Goal: Information Seeking & Learning: Learn about a topic

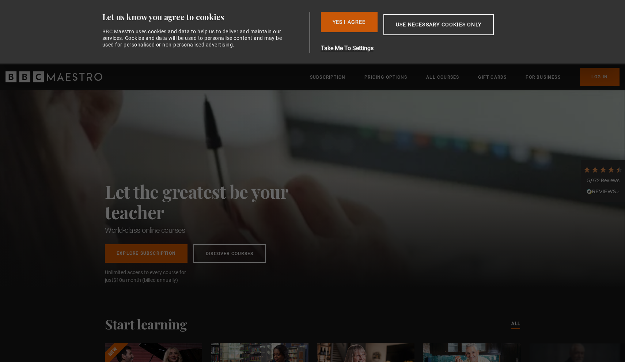
click at [367, 22] on button "Yes I Agree" at bounding box center [349, 22] width 57 height 20
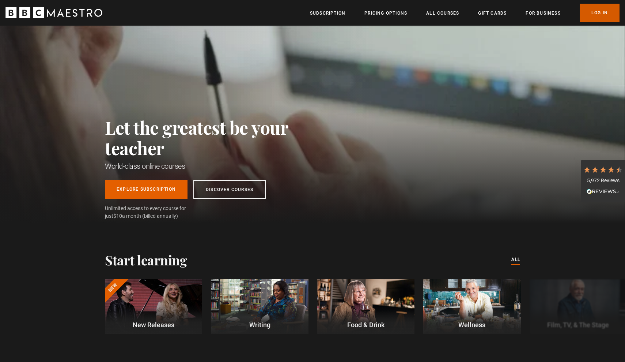
click at [592, 15] on link "Log In" at bounding box center [600, 13] width 40 height 18
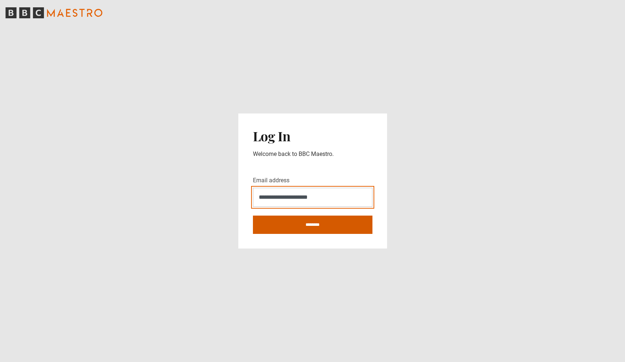
type input "**********"
click at [299, 227] on input "********" at bounding box center [313, 224] width 120 height 18
type input "**********"
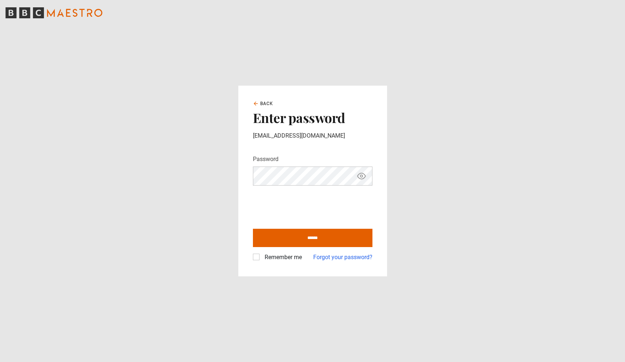
click at [313, 237] on input "******" at bounding box center [313, 238] width 120 height 18
type input "**********"
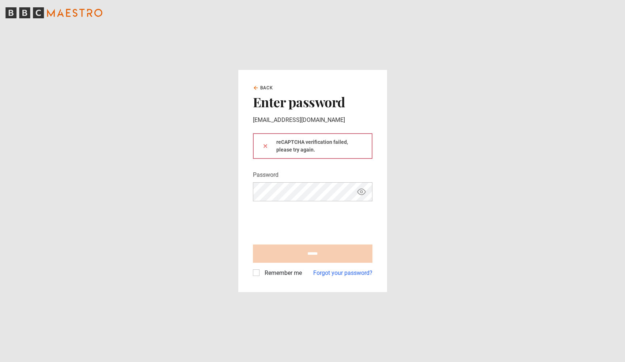
click at [263, 204] on form "reCAPTCHA verification failed, please try again. Password Your password is hidd…" at bounding box center [313, 205] width 120 height 144
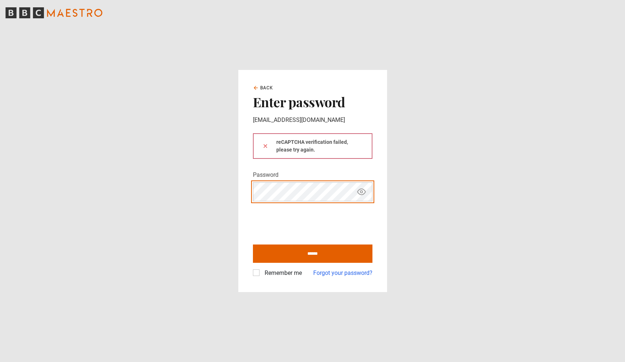
click at [265, 146] on button at bounding box center [266, 146] width 6 height 8
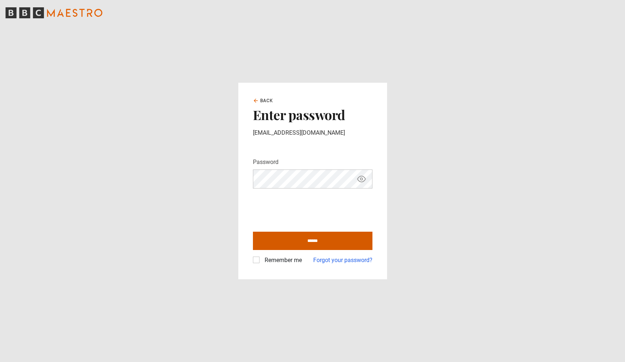
click at [283, 240] on input "******" at bounding box center [313, 240] width 120 height 18
type input "**********"
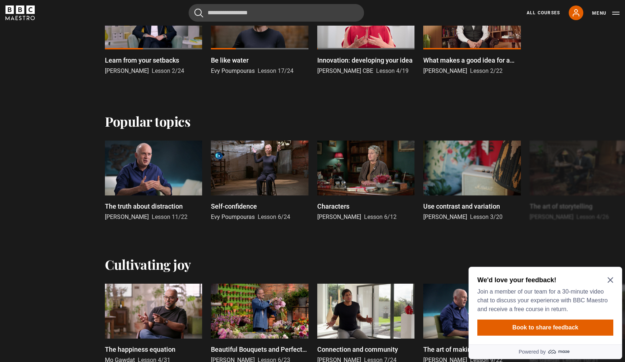
scroll to position [278, 0]
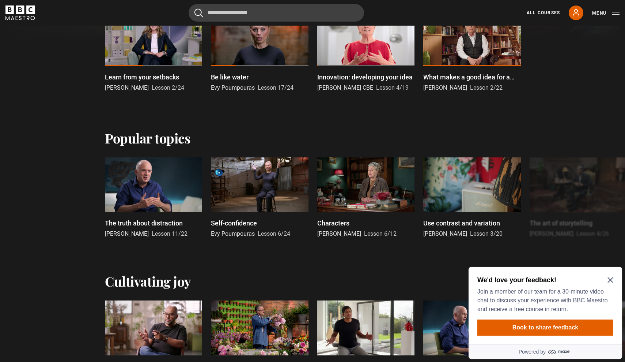
click at [609, 277] on icon "Close Maze Prompt" at bounding box center [611, 280] width 6 height 6
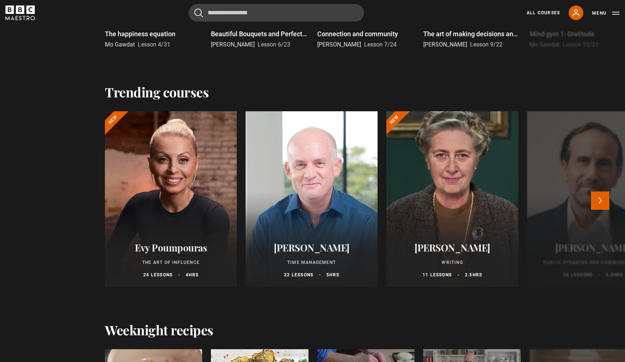
scroll to position [610, 0]
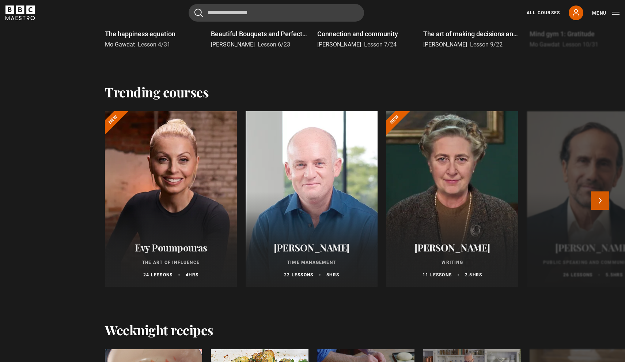
click at [598, 202] on button "Next" at bounding box center [600, 200] width 18 height 18
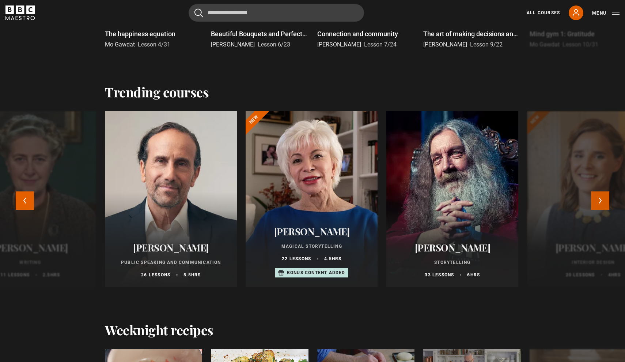
click at [598, 202] on button "Next" at bounding box center [600, 200] width 18 height 18
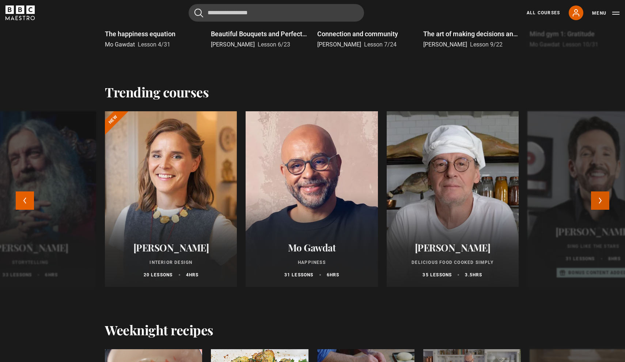
click at [598, 202] on button "Next" at bounding box center [600, 200] width 18 height 18
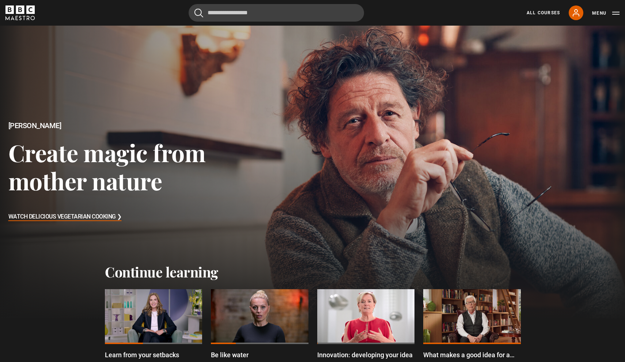
scroll to position [0, 0]
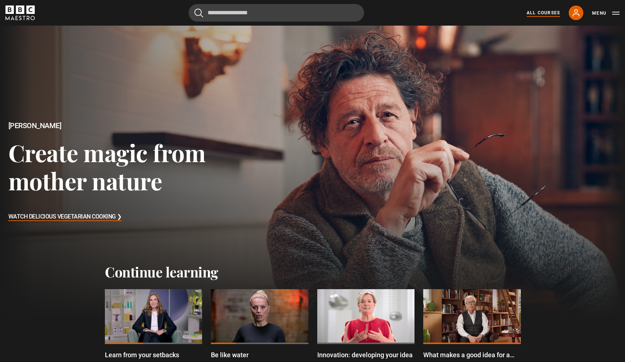
click at [542, 15] on link "All Courses" at bounding box center [543, 13] width 33 height 7
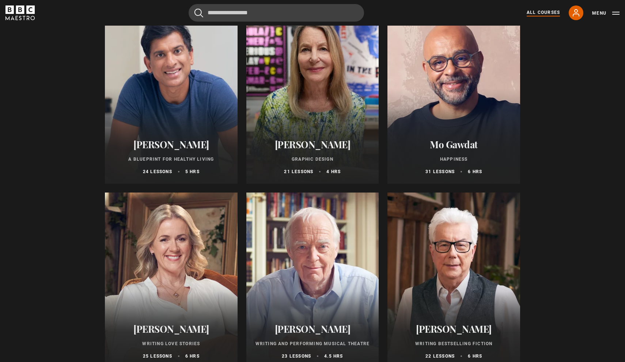
scroll to position [1213, 0]
click at [437, 116] on div at bounding box center [454, 96] width 133 height 176
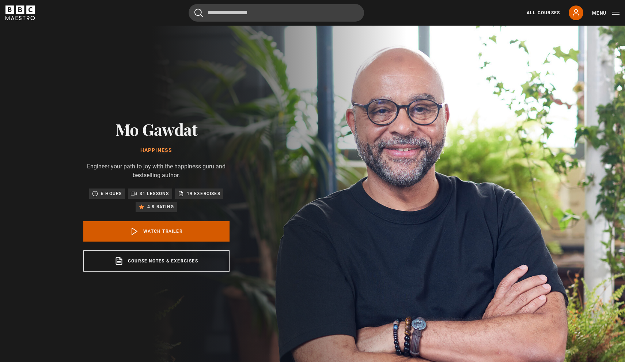
click at [182, 226] on link "Watch Trailer" at bounding box center [156, 231] width 146 height 20
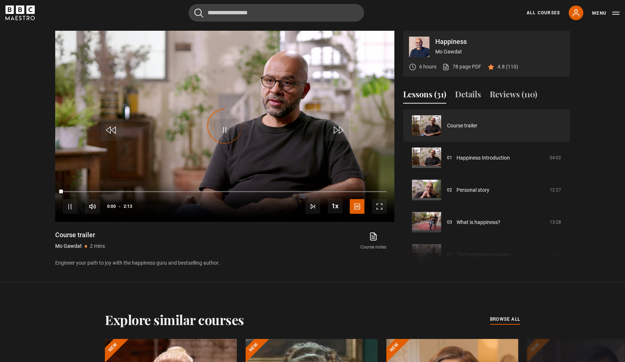
scroll to position [365, 0]
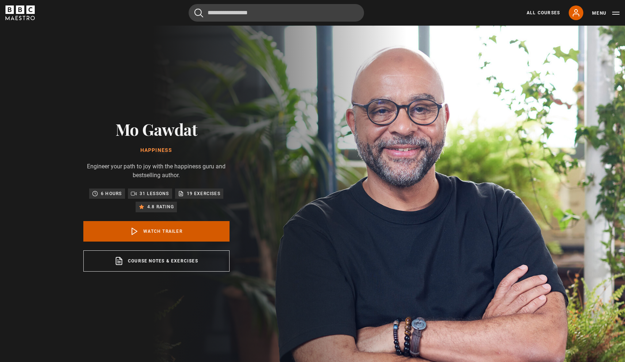
click at [167, 235] on link "Watch Trailer" at bounding box center [156, 231] width 146 height 20
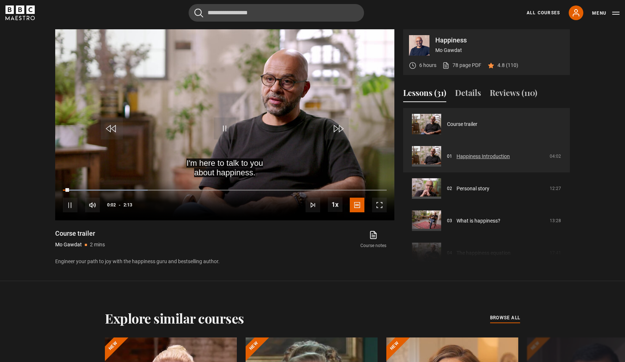
click at [457, 158] on link "Happiness Introduction" at bounding box center [483, 156] width 53 height 8
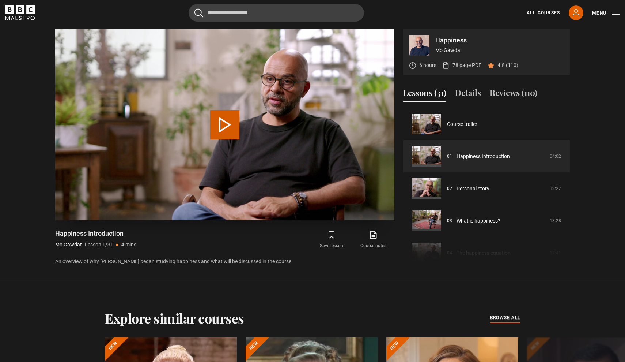
click at [221, 128] on button "Play Lesson Happiness Introduction" at bounding box center [224, 124] width 29 height 29
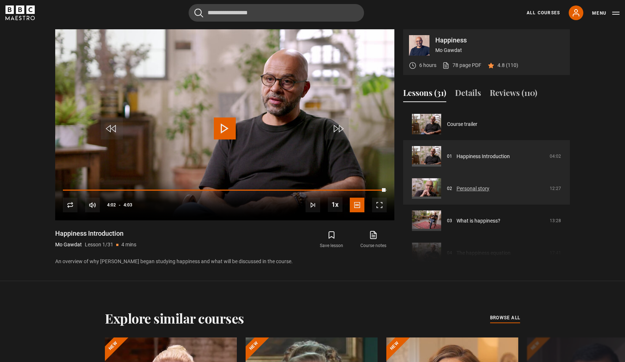
click at [457, 187] on link "Personal story" at bounding box center [473, 189] width 33 height 8
click at [461, 188] on link "Personal story" at bounding box center [473, 189] width 33 height 8
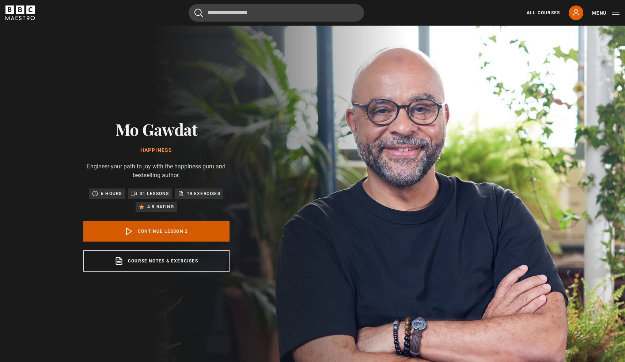
scroll to position [32, 0]
click at [171, 234] on link "Continue lesson 2" at bounding box center [156, 231] width 146 height 20
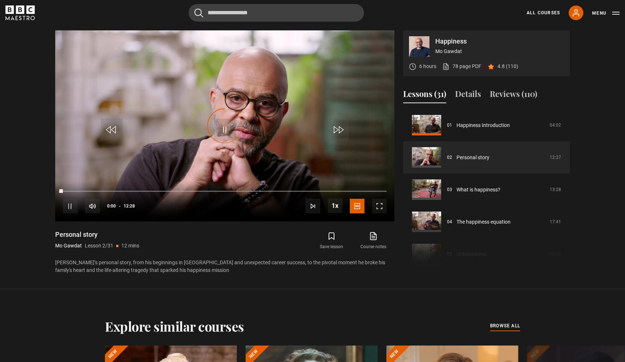
scroll to position [365, 0]
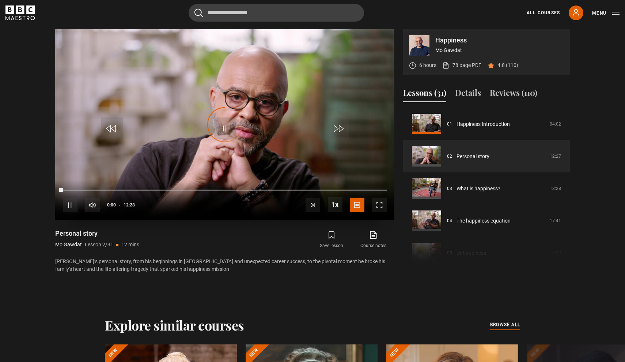
click at [241, 120] on div "Video Player is loading." at bounding box center [225, 124] width 37 height 37
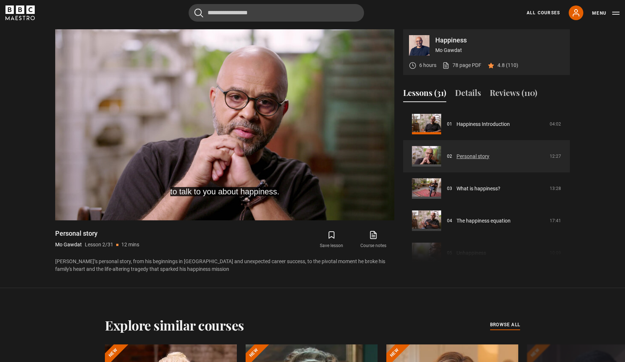
click at [470, 158] on link "Personal story" at bounding box center [473, 156] width 33 height 8
click at [469, 155] on link "Personal story" at bounding box center [473, 156] width 33 height 8
click at [457, 157] on link "Personal story" at bounding box center [473, 156] width 33 height 8
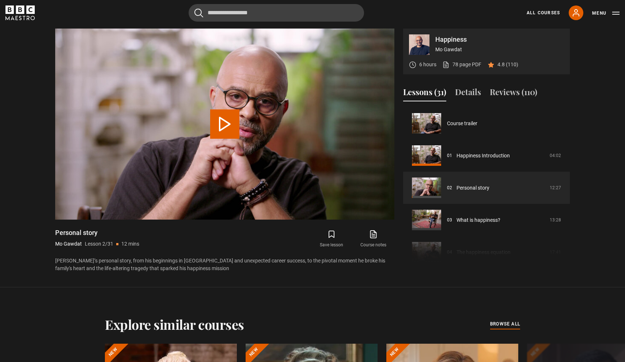
scroll to position [32, 0]
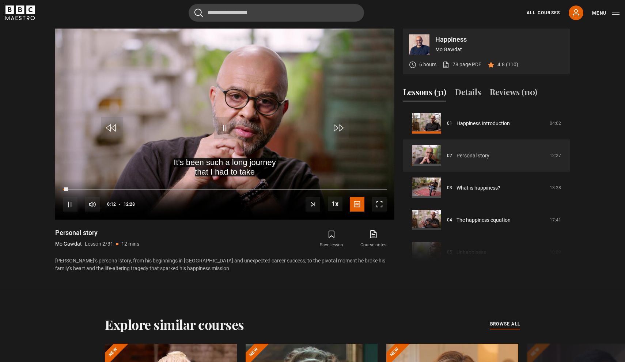
click at [457, 156] on link "Personal story" at bounding box center [473, 156] width 33 height 8
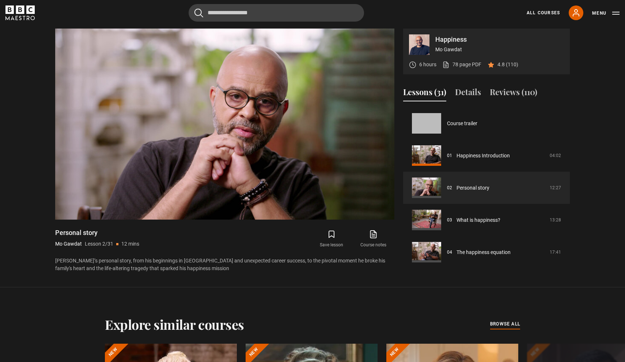
scroll to position [365, 0]
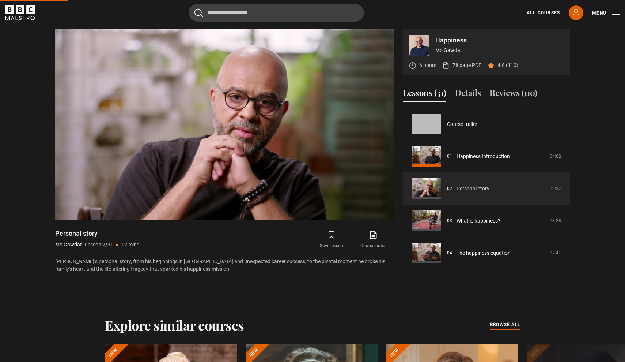
click at [461, 191] on link "Personal story" at bounding box center [473, 189] width 33 height 8
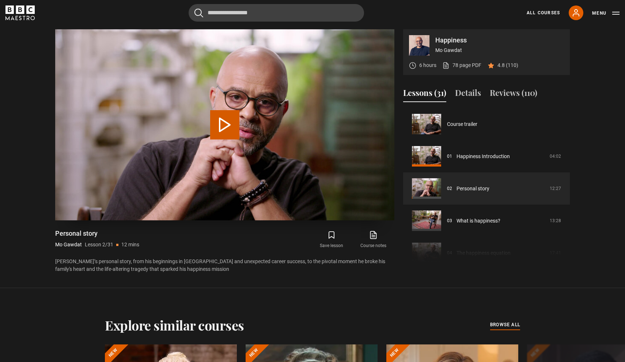
scroll to position [32, 0]
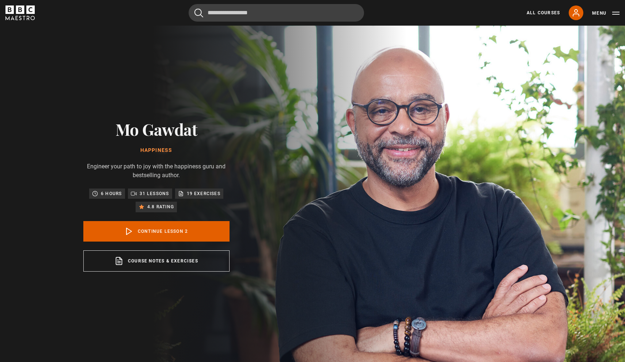
scroll to position [32, 0]
click at [200, 232] on link "Continue lesson 2" at bounding box center [156, 231] width 146 height 20
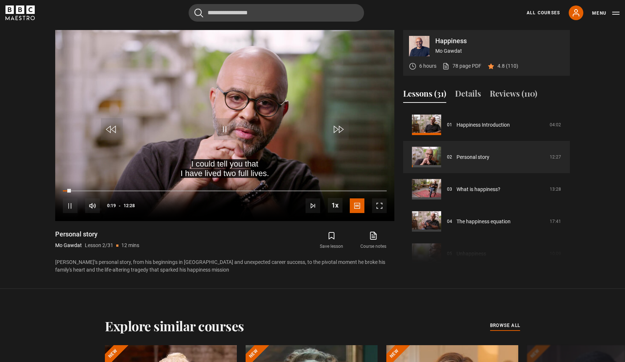
scroll to position [365, 0]
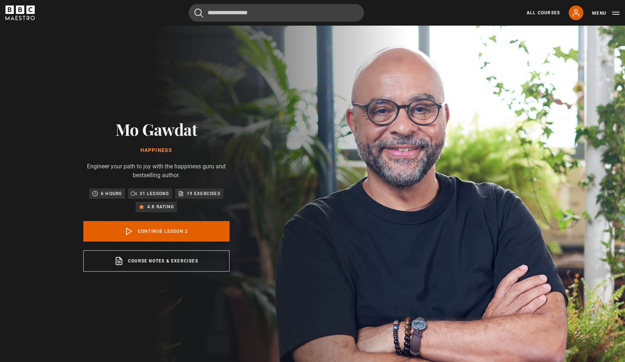
scroll to position [32, 0]
click at [161, 242] on div "Mo Gawdat Happiness Engineer your path to joy with the happiness guru and bests…" at bounding box center [156, 195] width 146 height 151
click at [161, 237] on link "Continue lesson 2" at bounding box center [156, 231] width 146 height 20
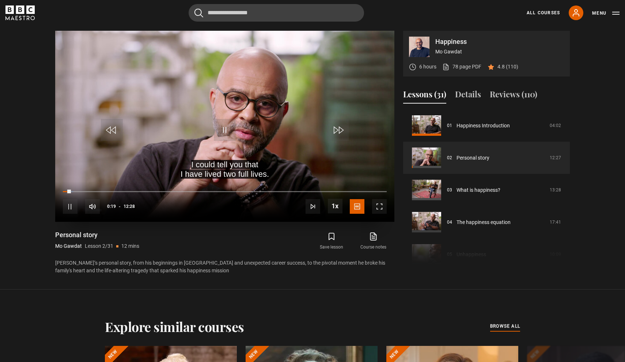
scroll to position [365, 0]
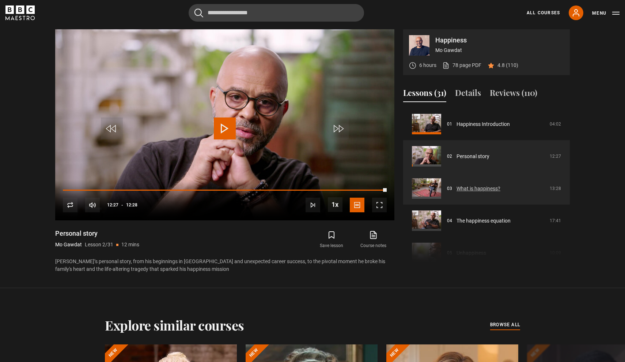
click at [457, 187] on link "What is happiness?" at bounding box center [479, 189] width 44 height 8
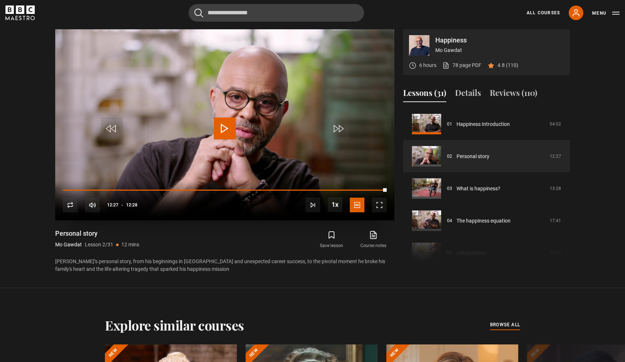
click at [226, 130] on span "Video Player" at bounding box center [225, 128] width 22 height 22
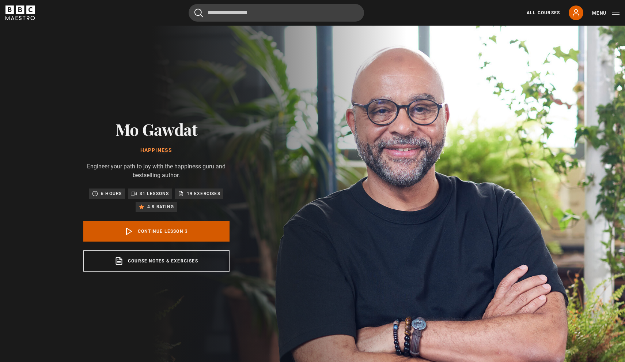
scroll to position [64, 0]
click at [194, 232] on link "Continue lesson 3" at bounding box center [156, 231] width 146 height 20
